Goal: Information Seeking & Learning: Learn about a topic

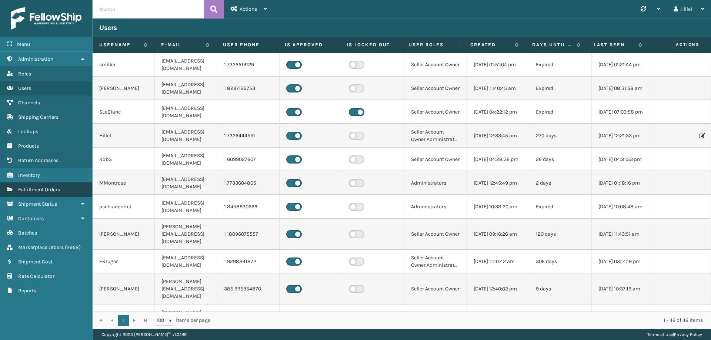
click at [33, 190] on span "Fulfillment Orders" at bounding box center [39, 190] width 42 height 6
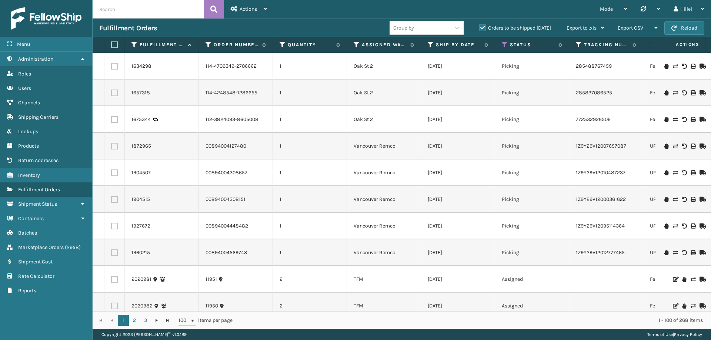
click at [33, 175] on span "Inventory" at bounding box center [29, 175] width 22 height 6
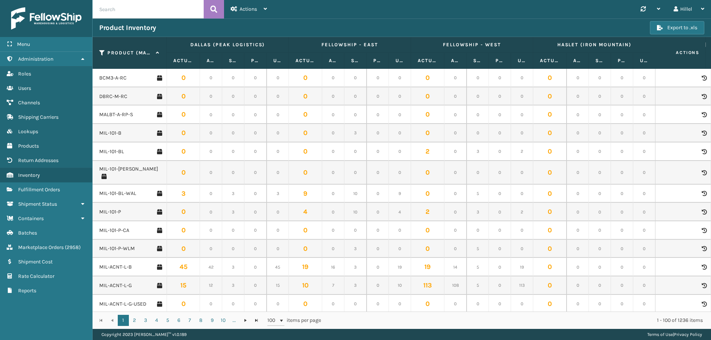
click at [145, 16] on input "text" at bounding box center [148, 9] width 111 height 19
type input "cfb-dl"
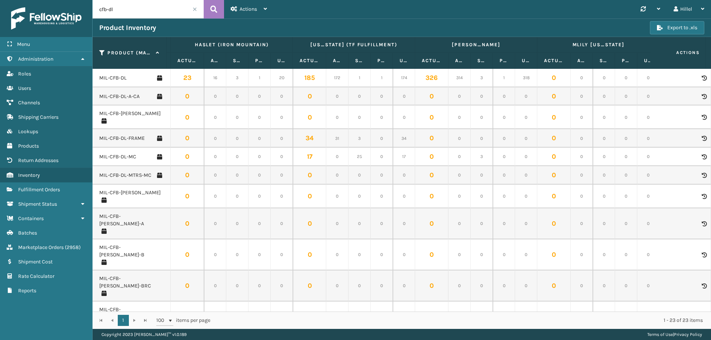
scroll to position [0, 366]
click at [112, 77] on link "MIL-CFB-DL" at bounding box center [112, 77] width 27 height 7
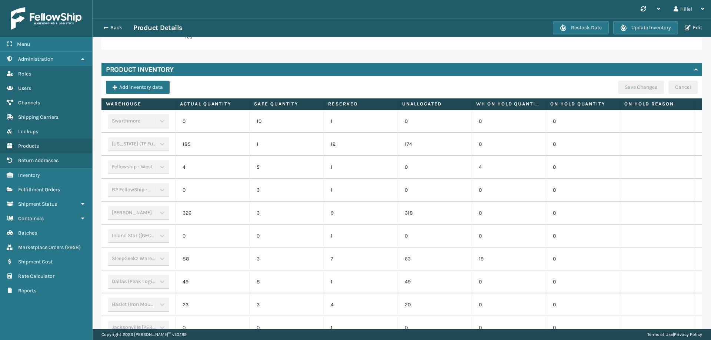
scroll to position [126, 0]
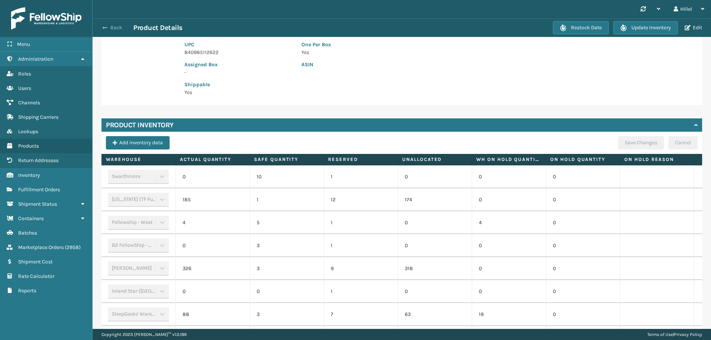
click at [118, 29] on button "Back" at bounding box center [116, 27] width 34 height 7
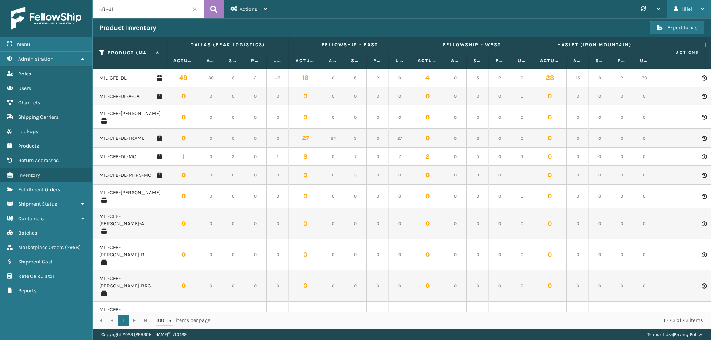
click at [682, 10] on div "Hillel" at bounding box center [688, 9] width 31 height 19
click at [625, 30] on li "Log Out" at bounding box center [660, 29] width 99 height 20
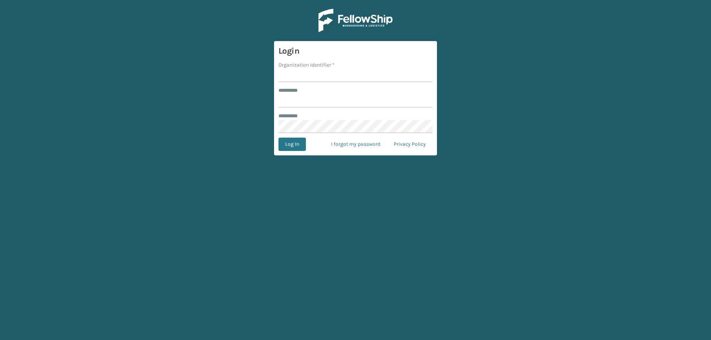
click at [311, 72] on input "Organization Identifier *" at bounding box center [355, 75] width 154 height 13
type input "TFM"
type input "***"
click at [278, 138] on button "Log In" at bounding box center [291, 144] width 27 height 13
